Goal: Task Accomplishment & Management: Use online tool/utility

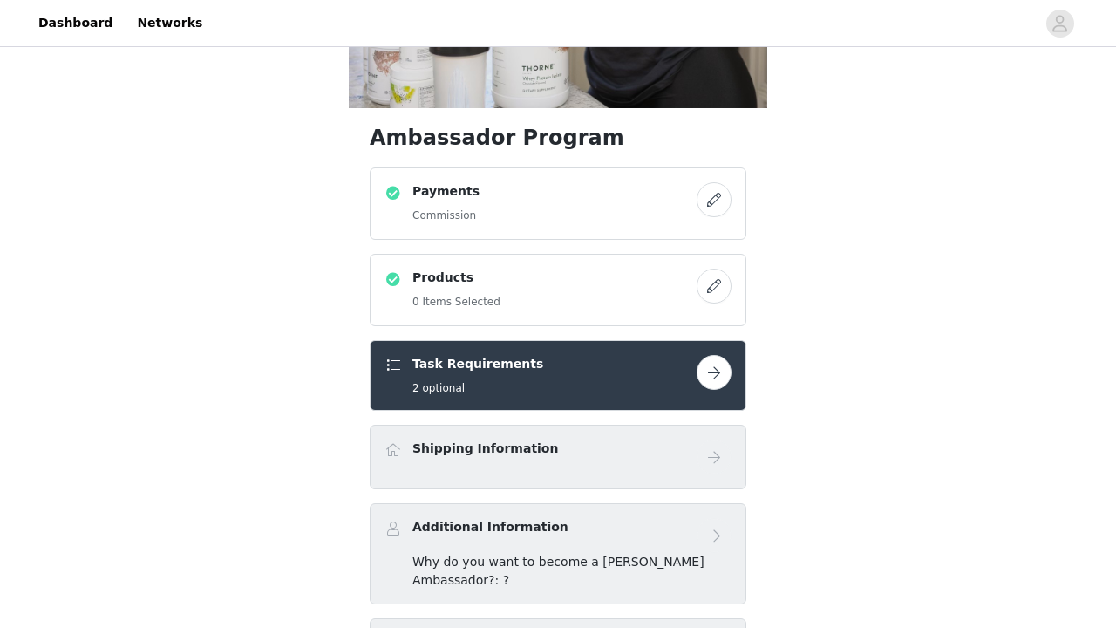
scroll to position [359, 0]
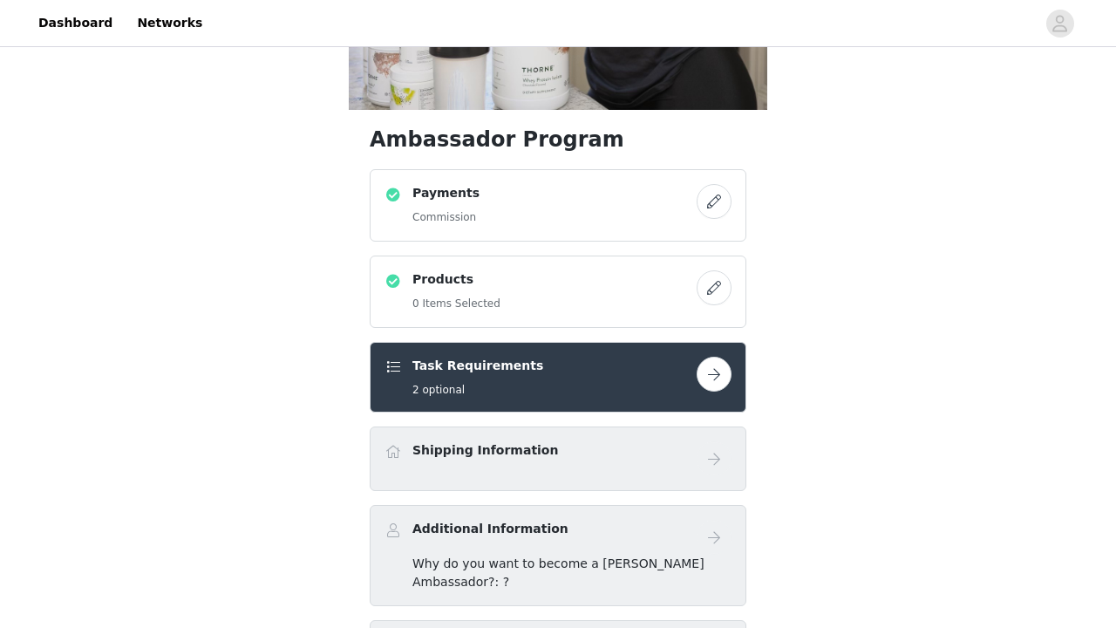
click at [716, 288] on button "button" at bounding box center [714, 287] width 35 height 35
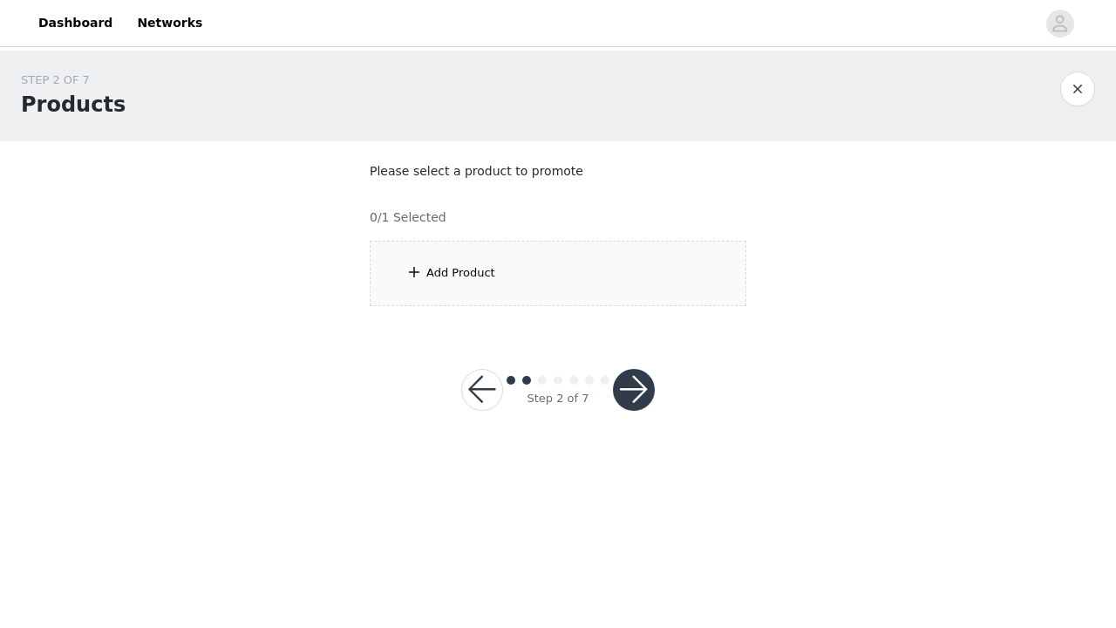
click at [412, 270] on span at bounding box center [413, 272] width 17 height 21
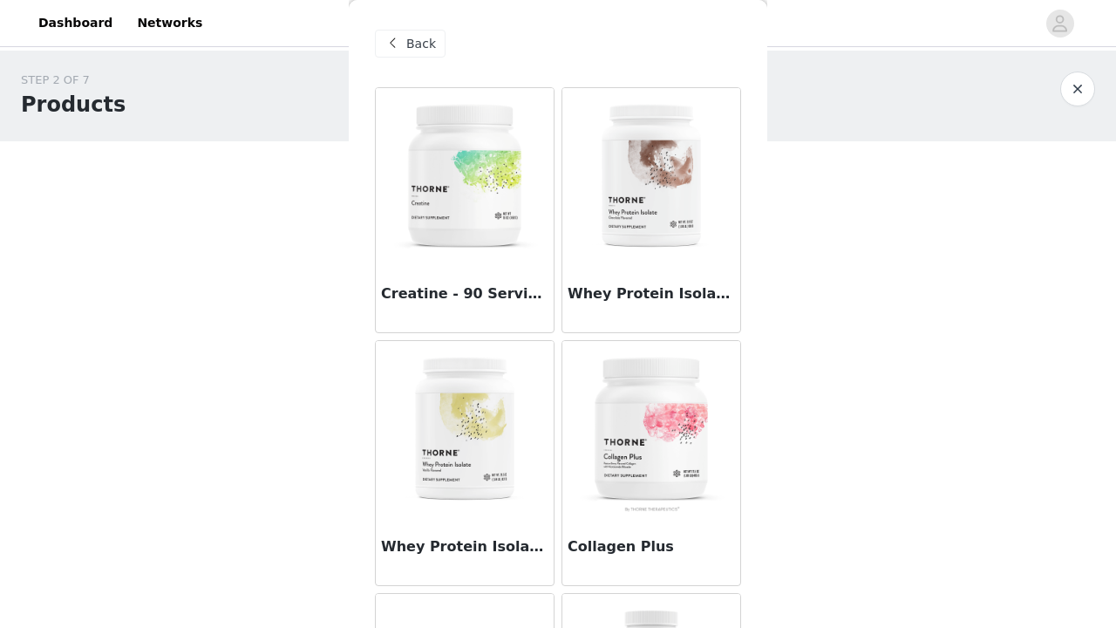
click at [728, 250] on img at bounding box center [651, 175] width 174 height 174
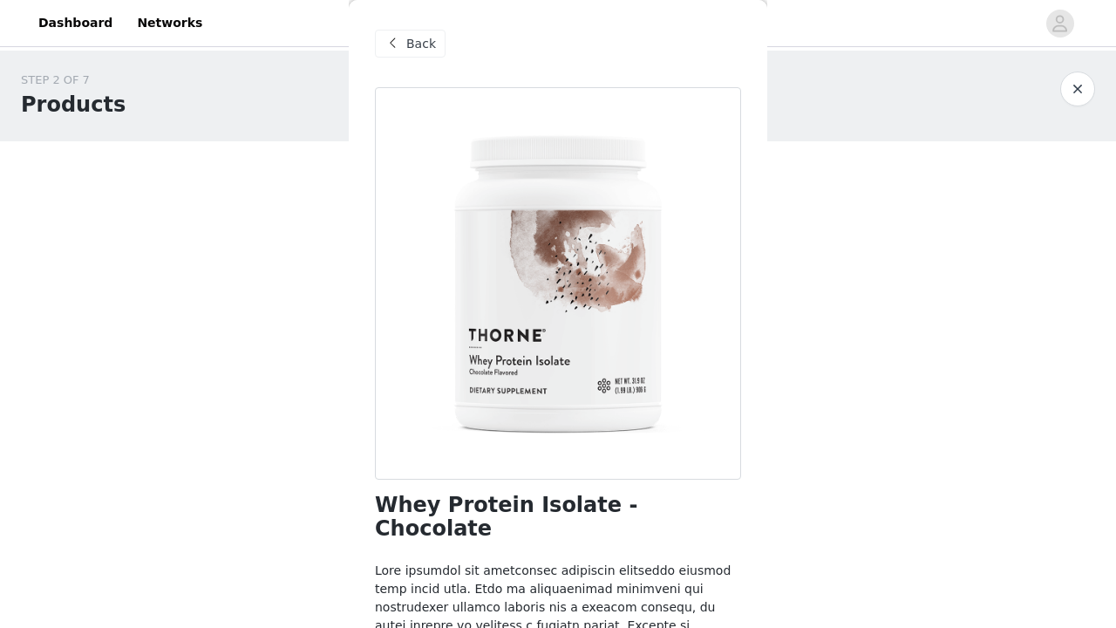
click at [392, 44] on span at bounding box center [392, 43] width 21 height 21
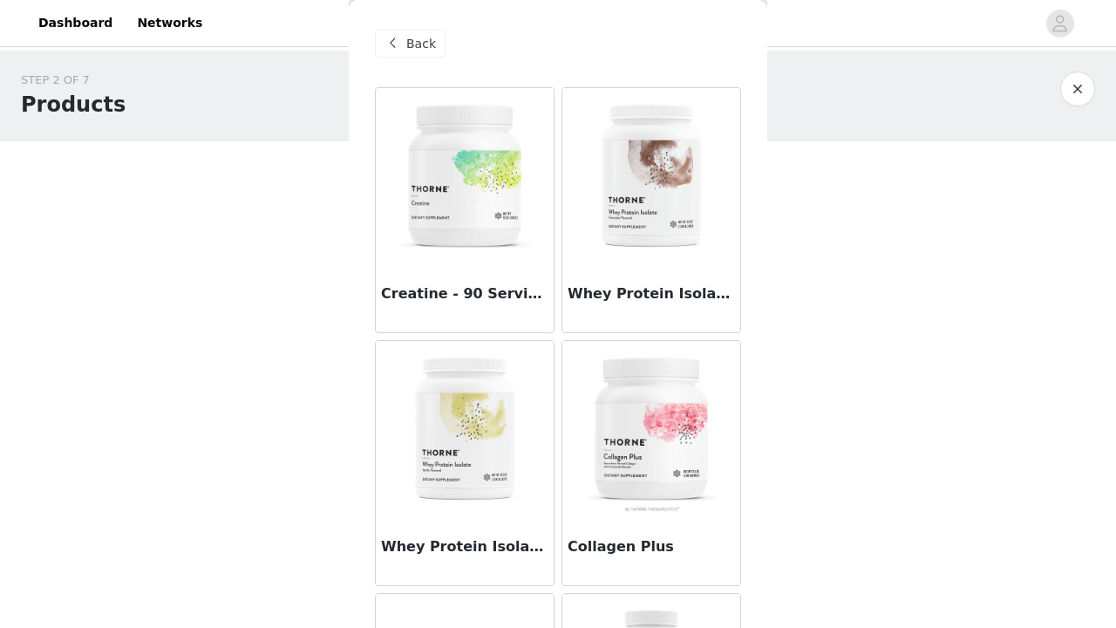
click at [823, 589] on body "Dashboard Networks STEP 2 OF 7 Products Please select a product to promote 0/1 …" at bounding box center [558, 314] width 1116 height 628
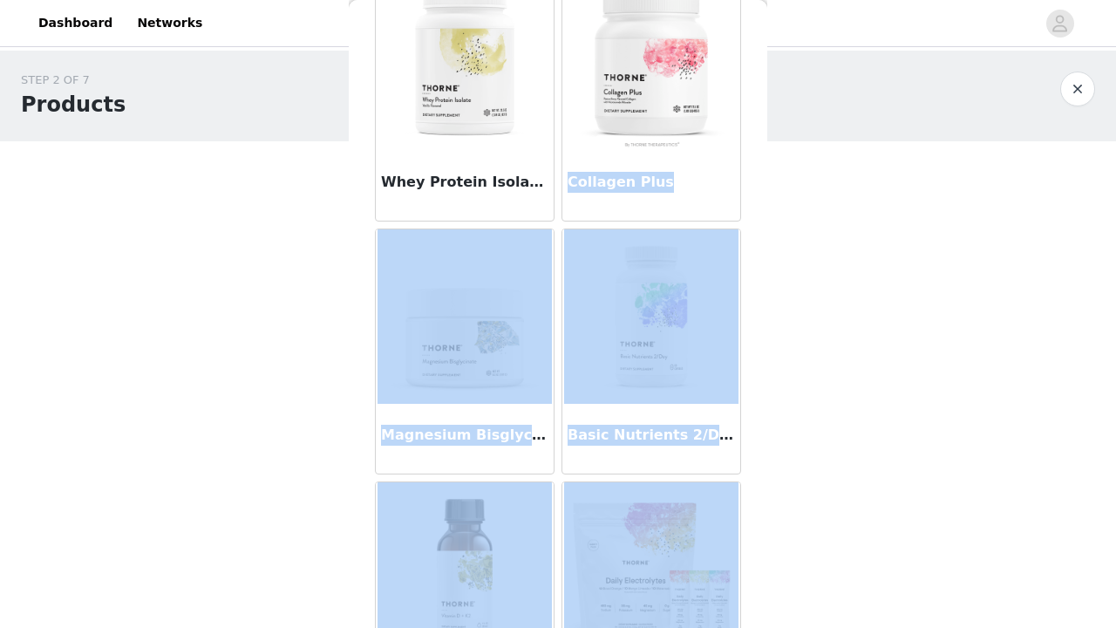
scroll to position [446, 0]
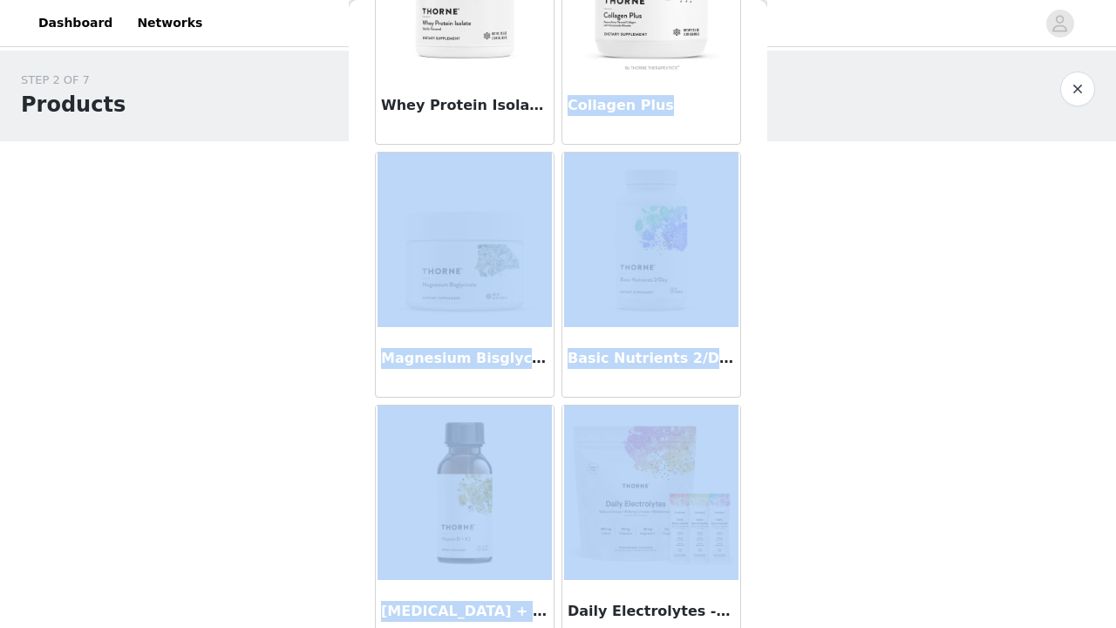
drag, startPoint x: 650, startPoint y: 534, endPoint x: 601, endPoint y: 616, distance: 96.6
click at [603, 626] on div "Creatine - 90 Servings Whey Protein Isolate - Chocolate Whey Protein Isolate - …" at bounding box center [557, 147] width 373 height 1011
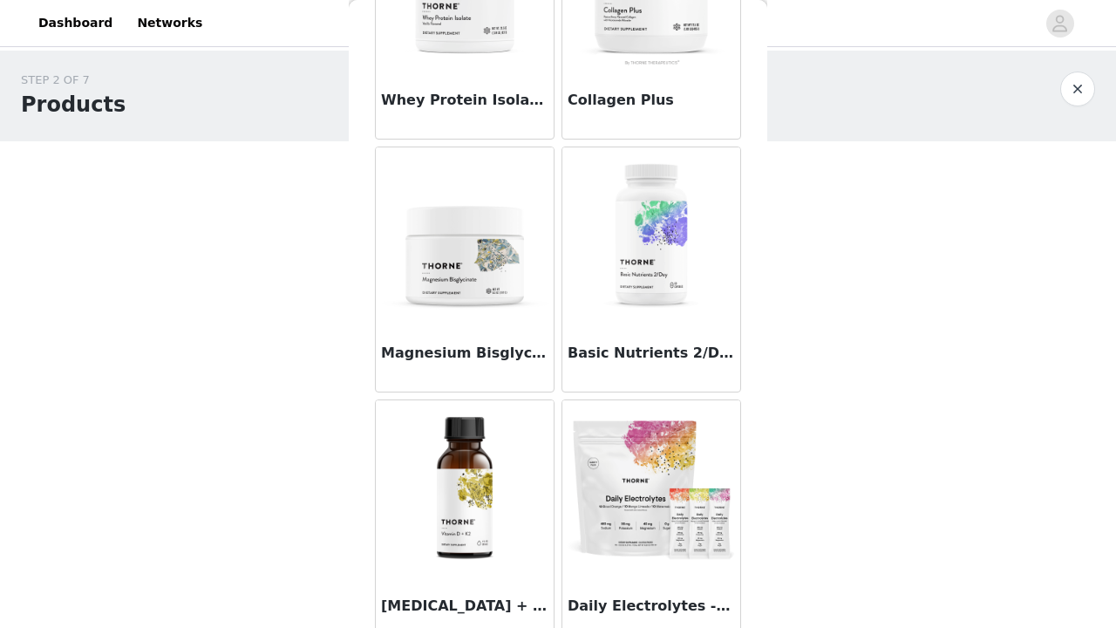
click at [947, 301] on div "STEP 2 OF 7 Products Please select a product to promote 0/1 Selected Add Produc…" at bounding box center [558, 189] width 1116 height 276
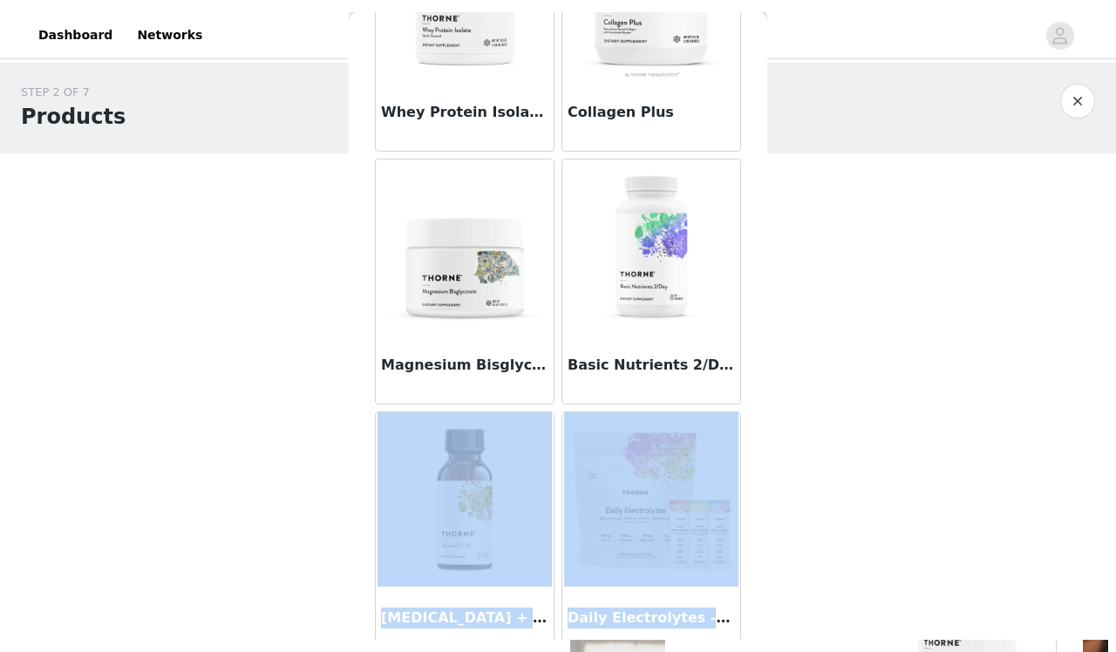
scroll to position [467, 0]
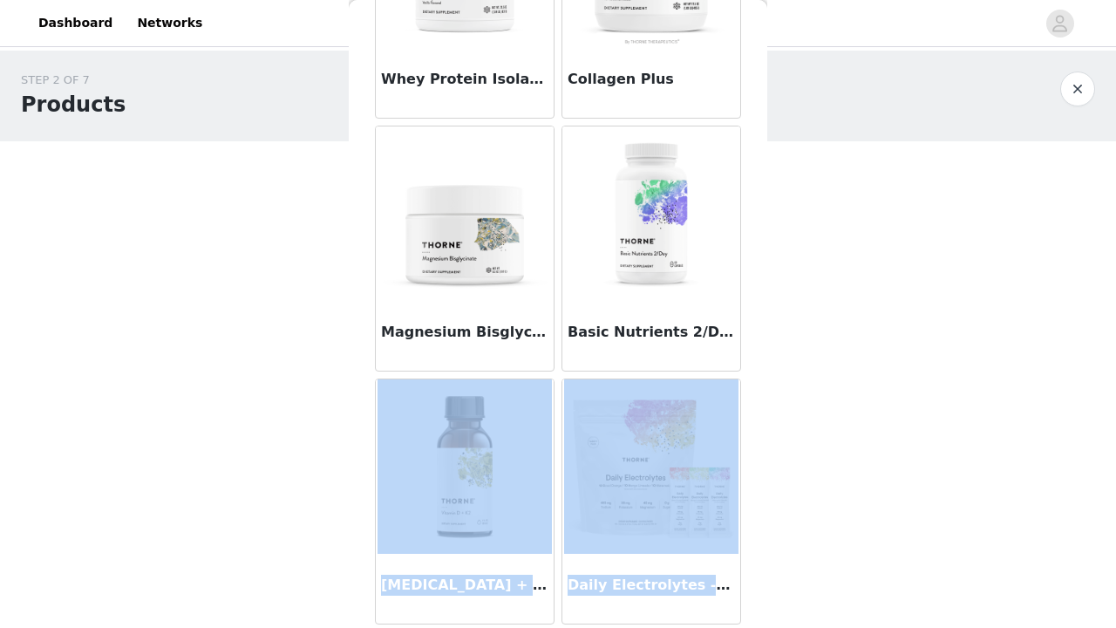
drag, startPoint x: 712, startPoint y: 392, endPoint x: 689, endPoint y: 626, distance: 235.7
click at [689, 626] on div "Creatine - 90 Servings Whey Protein Isolate - Chocolate Whey Protein Isolate - …" at bounding box center [557, 121] width 373 height 1011
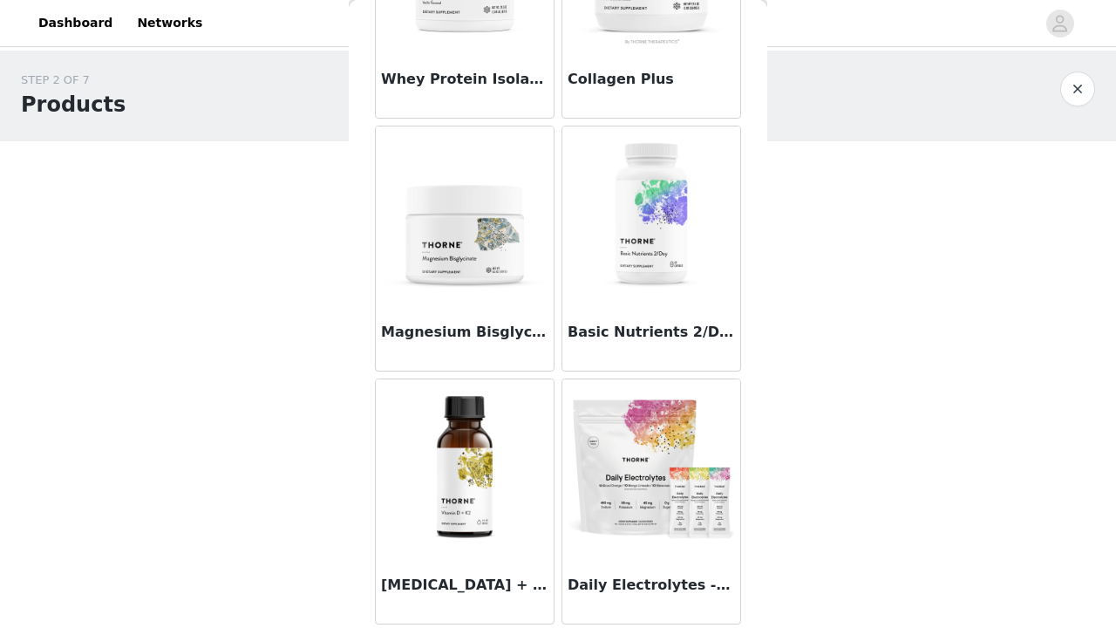
click at [989, 494] on body "Dashboard Networks STEP 2 OF 7 Products Please select a product to promote 0/1 …" at bounding box center [558, 314] width 1116 height 628
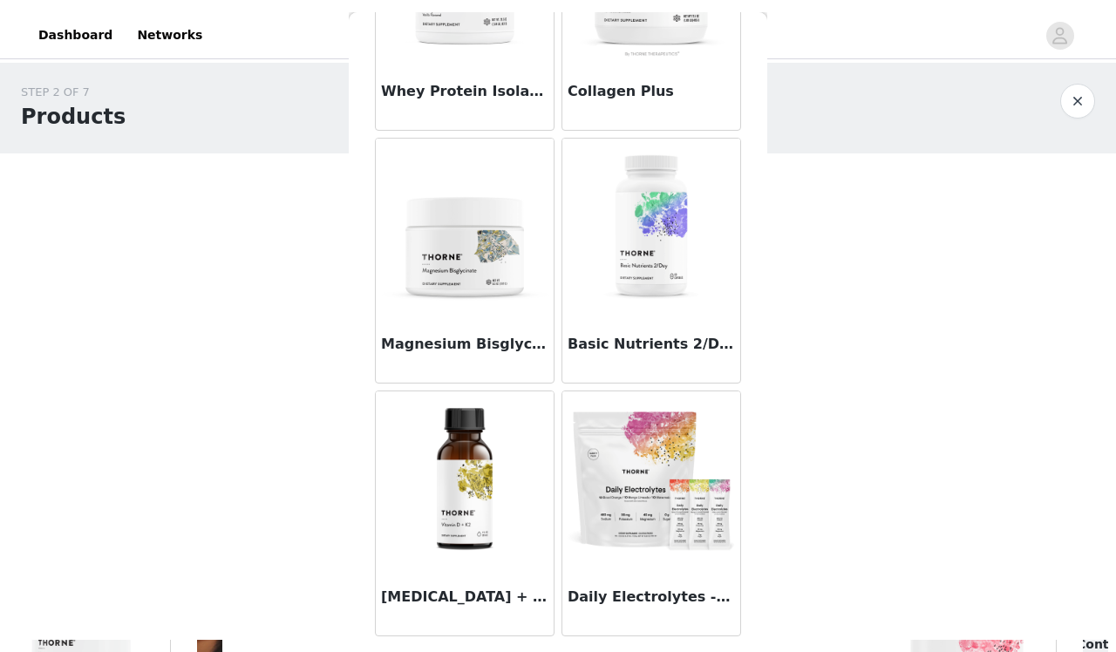
scroll to position [443, 0]
